Goal: Task Accomplishment & Management: Manage account settings

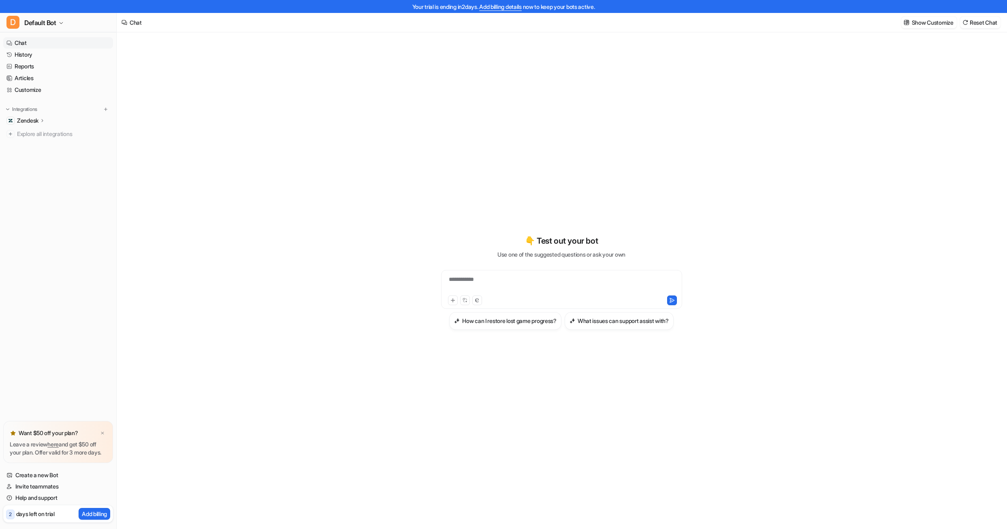
click at [33, 119] on p "Zendesk" at bounding box center [27, 121] width 21 height 8
click at [34, 134] on p "Overview" at bounding box center [35, 132] width 24 height 8
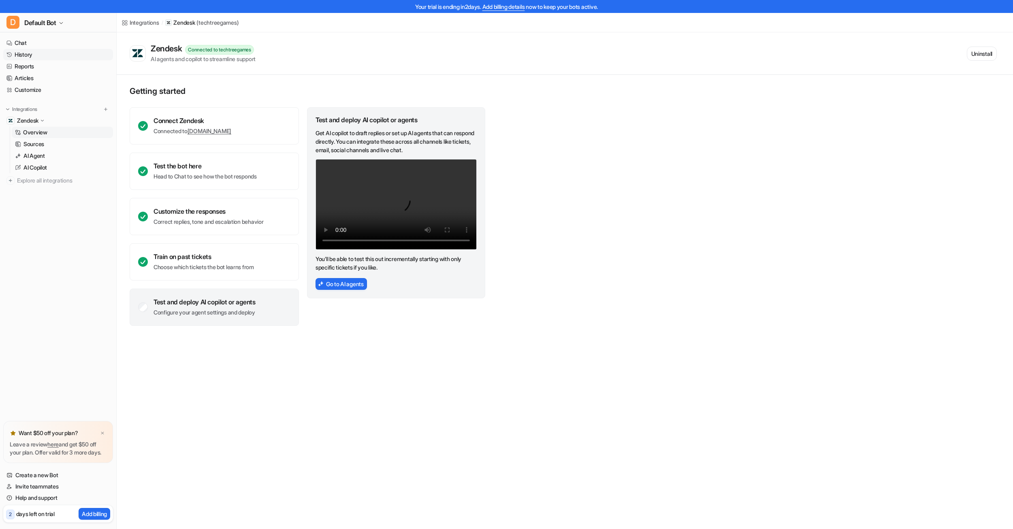
click at [32, 51] on link "History" at bounding box center [58, 54] width 110 height 11
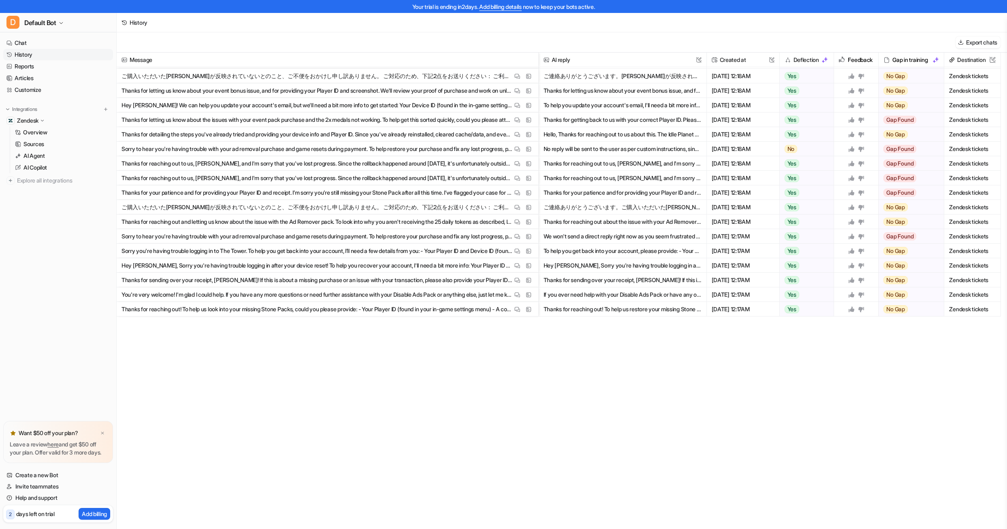
scroll to position [983, 0]
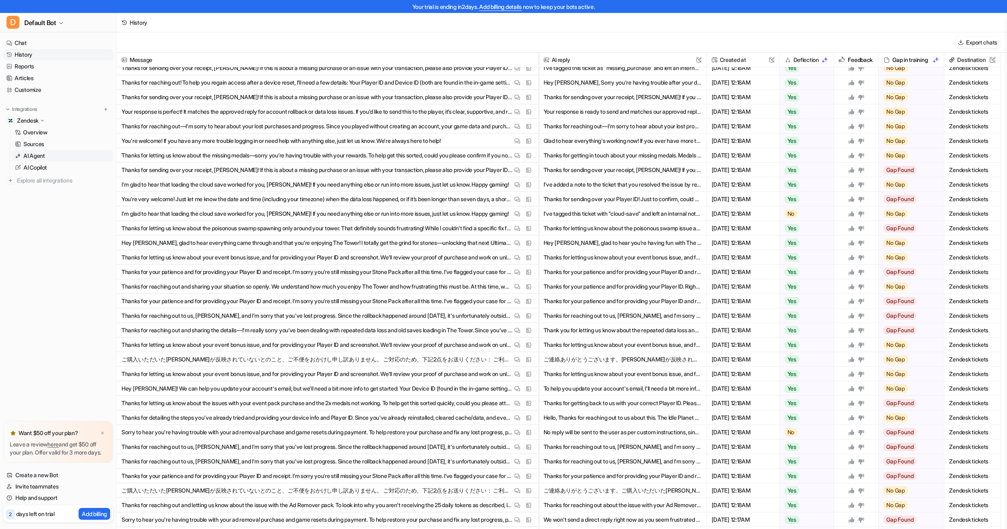
click at [41, 151] on link "AI Agent" at bounding box center [62, 155] width 101 height 11
click at [43, 131] on p "Overview" at bounding box center [35, 132] width 24 height 8
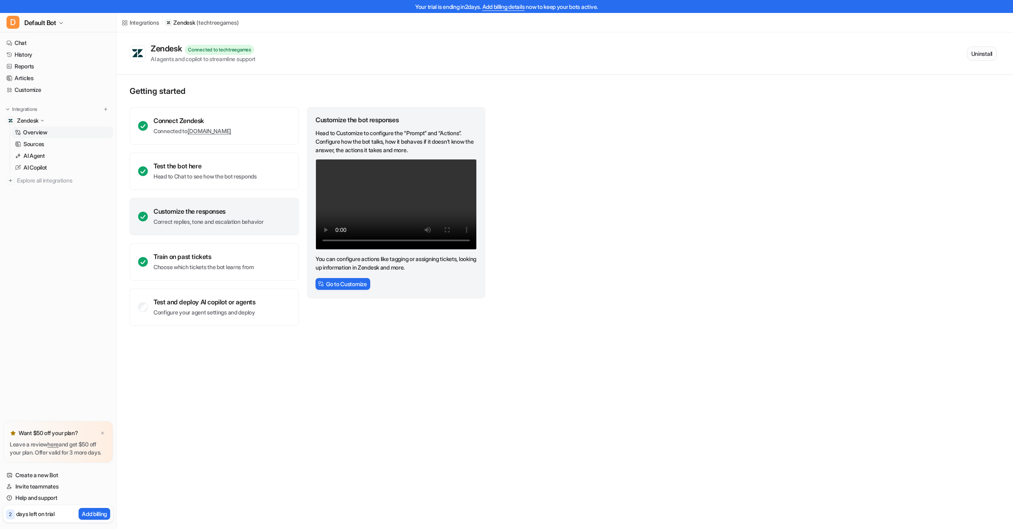
click at [974, 60] on button "Uninstall" at bounding box center [982, 54] width 30 height 14
click at [40, 25] on span "Default Bot" at bounding box center [40, 22] width 32 height 11
click at [50, 75] on link "Settings" at bounding box center [65, 74] width 112 height 13
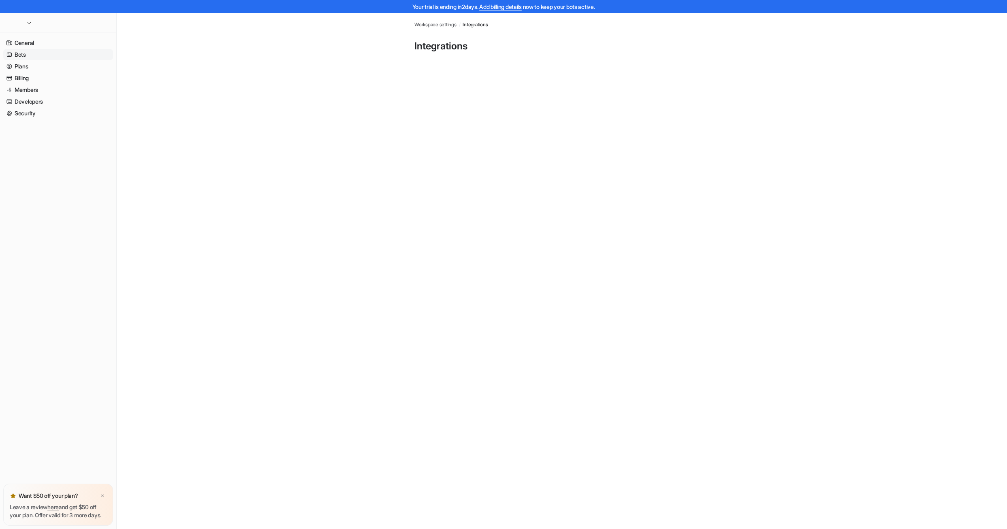
click at [37, 51] on link "Bots" at bounding box center [58, 54] width 110 height 11
click at [41, 108] on link "Security" at bounding box center [58, 113] width 110 height 11
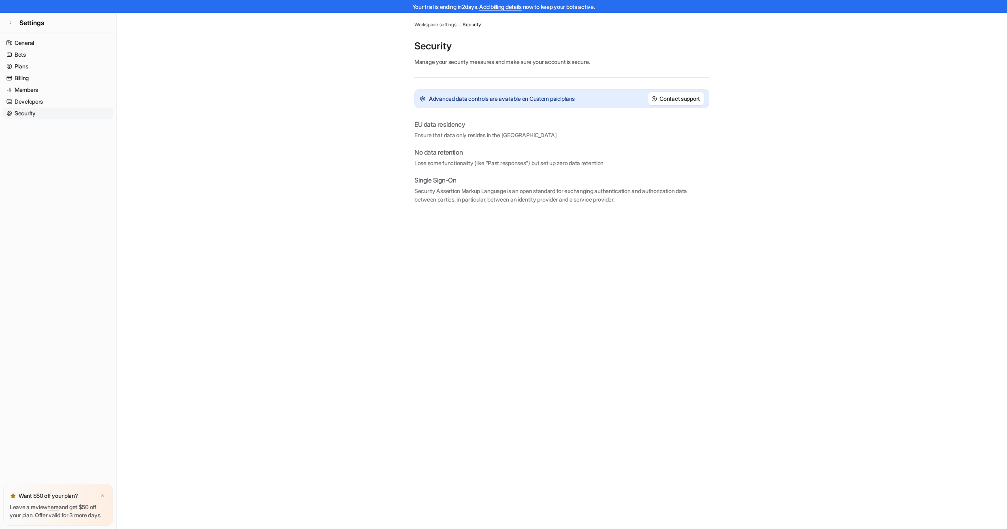
click at [41, 96] on ul "General Bots Plans Billing Members Developers Security" at bounding box center [58, 78] width 110 height 82
click at [33, 114] on link "Security" at bounding box center [58, 113] width 110 height 11
click at [36, 89] on link "Members" at bounding box center [58, 89] width 110 height 11
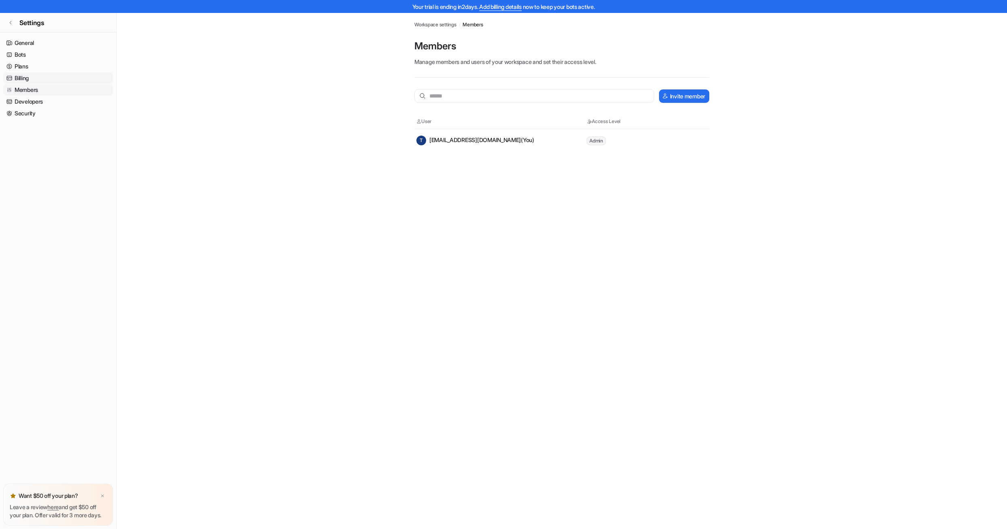
click at [40, 77] on link "Billing" at bounding box center [58, 77] width 110 height 11
